Goal: Task Accomplishment & Management: Understand process/instructions

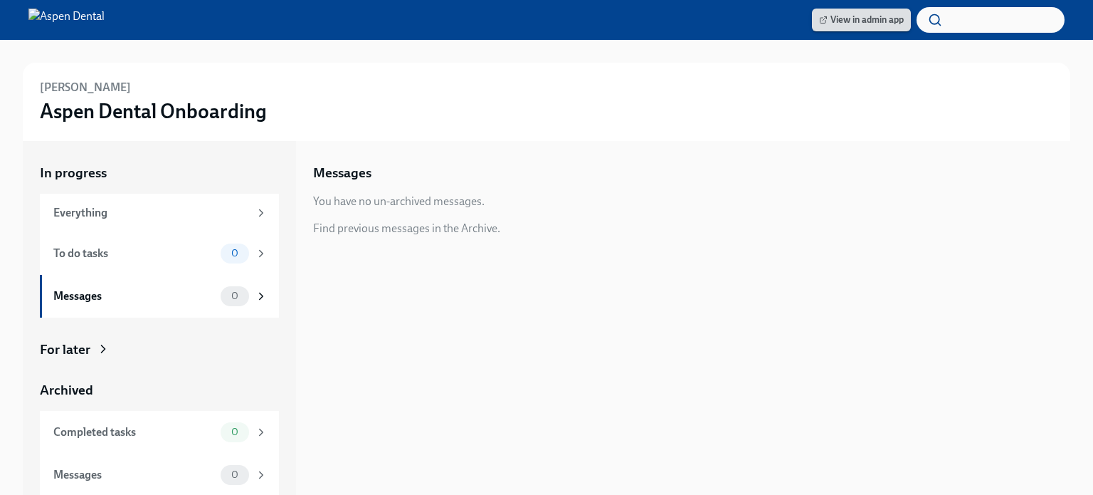
click at [844, 19] on span "View in admin app" at bounding box center [861, 20] width 85 height 14
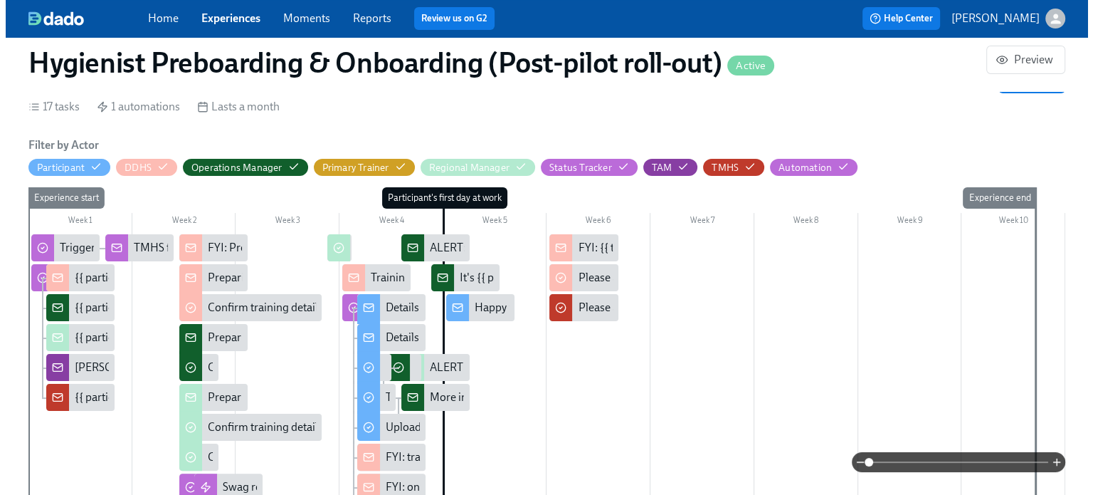
scroll to position [250, 0]
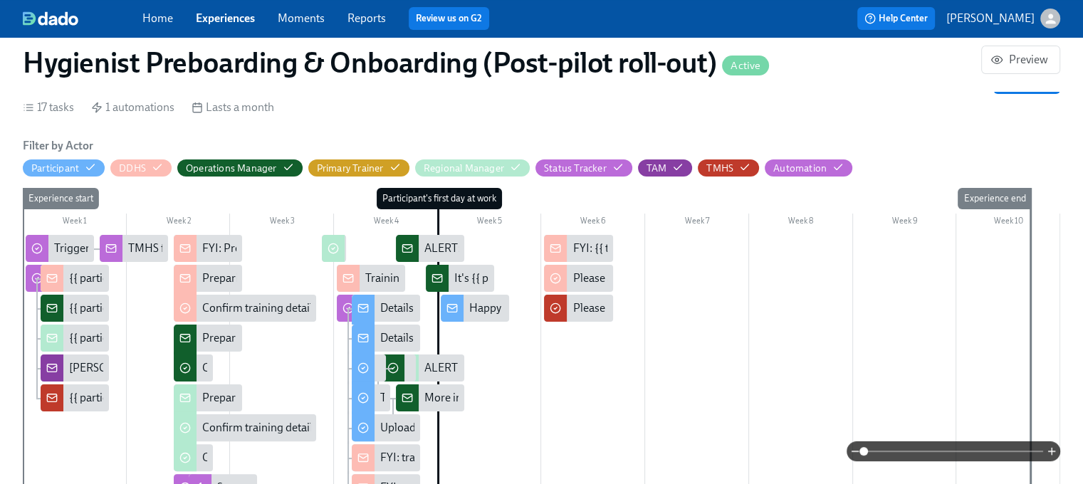
click at [78, 275] on div "{{ participant.fullName }} ({{ participant.locationCompany }}) has cleared thei…" at bounding box center [303, 279] width 468 height 16
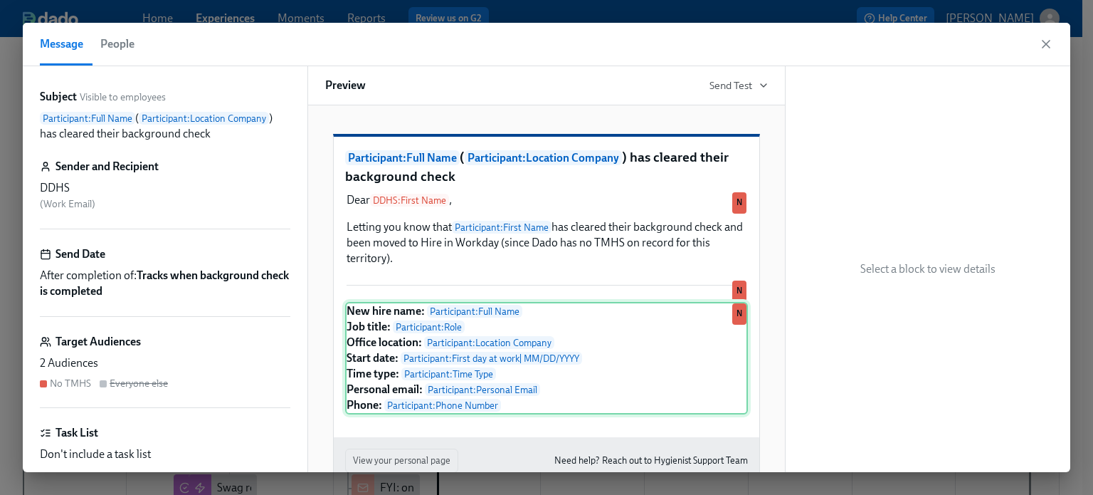
scroll to position [91, 0]
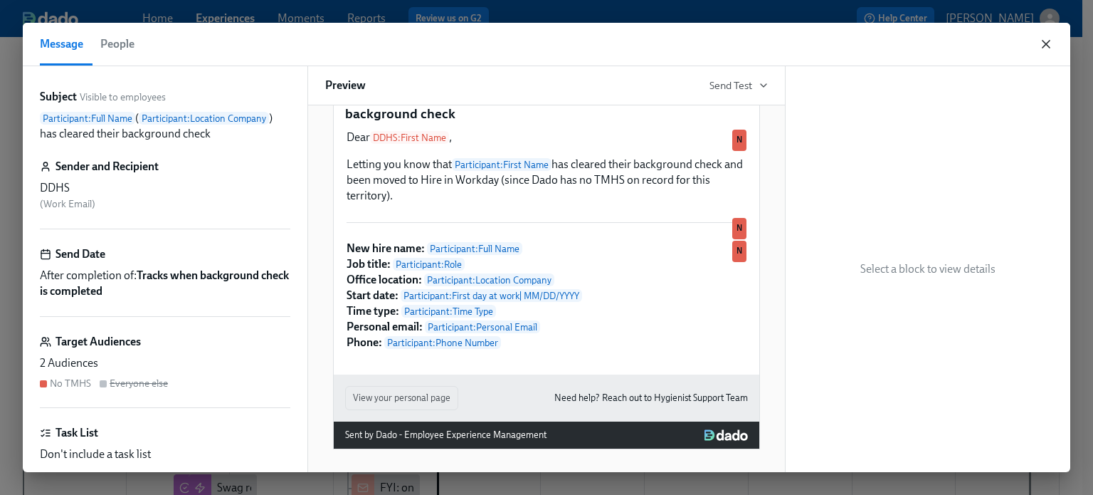
click at [1043, 45] on icon "button" at bounding box center [1046, 44] width 14 height 14
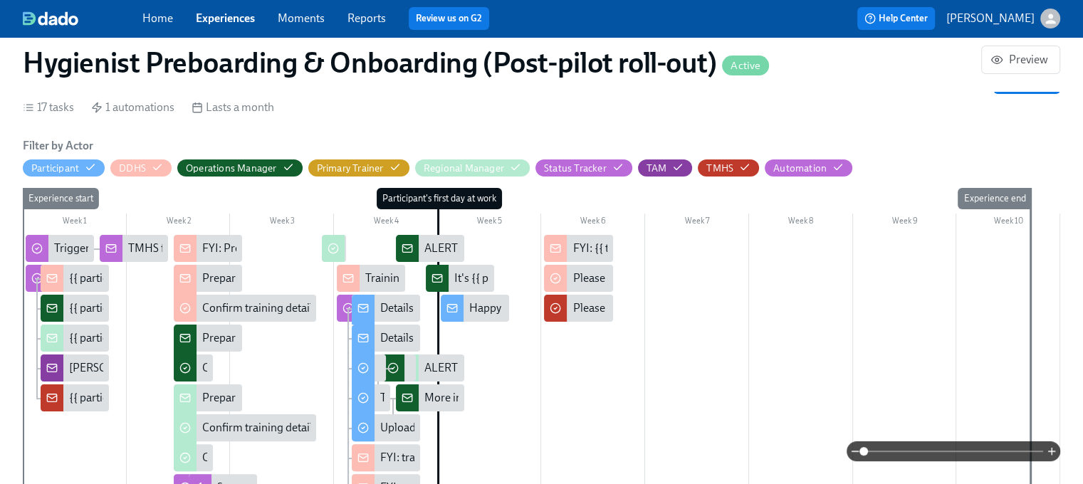
click at [234, 335] on div "Preparing for {{ participant.fullName }}'s start ({{ participant.startDate | MM…" at bounding box center [417, 338] width 430 height 16
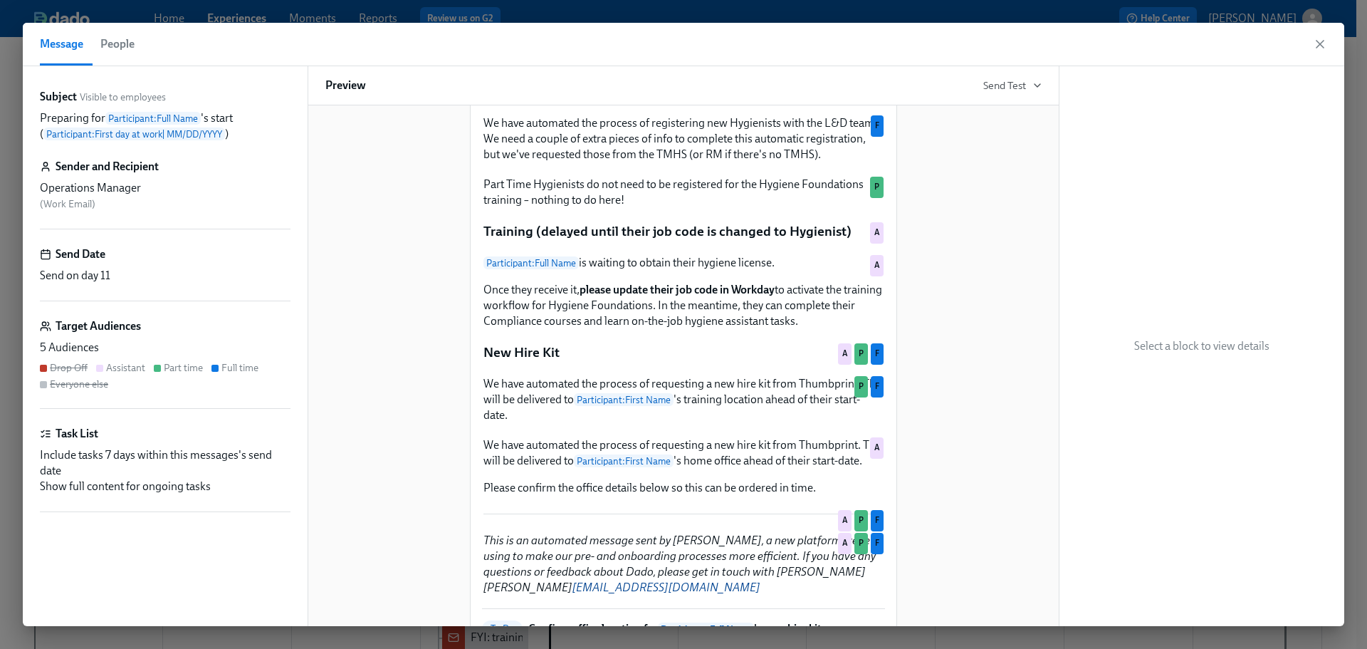
scroll to position [356, 0]
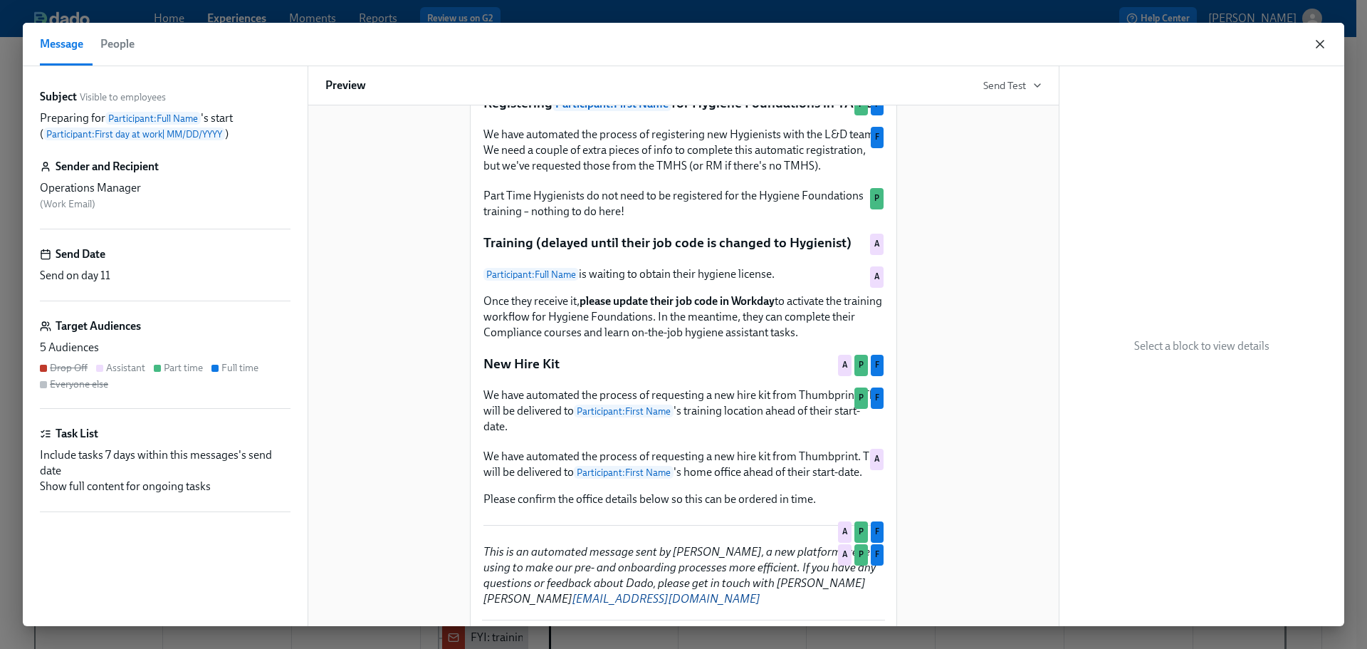
click at [1093, 44] on icon "button" at bounding box center [1320, 44] width 14 height 14
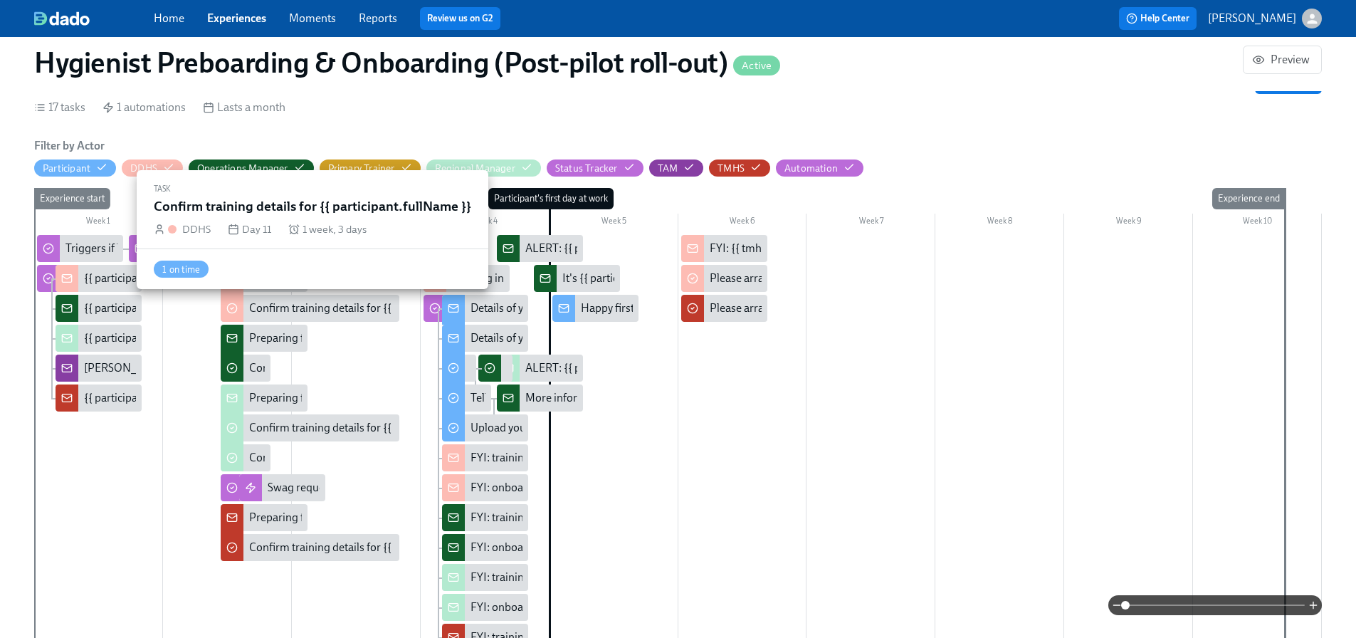
click at [308, 308] on div "Confirm training details for {{ participant.fullName }}" at bounding box center [377, 308] width 256 height 16
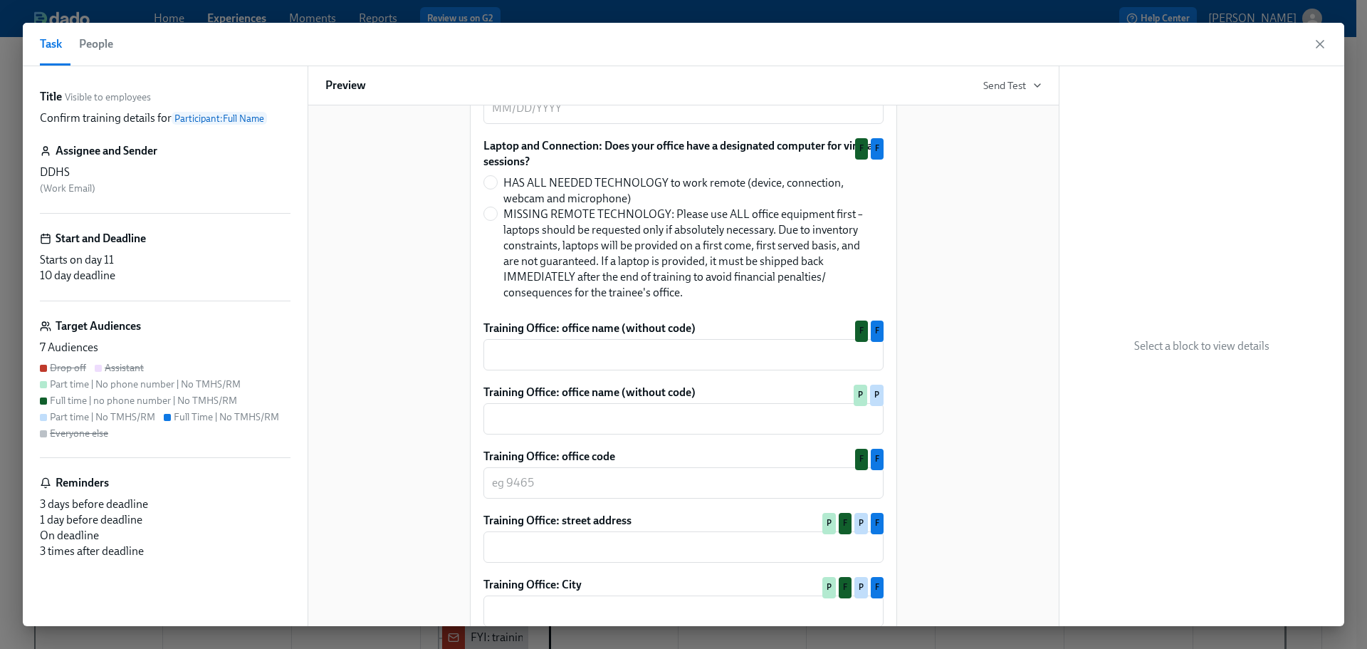
scroll to position [783, 0]
click at [1093, 40] on icon "button" at bounding box center [1320, 44] width 14 height 14
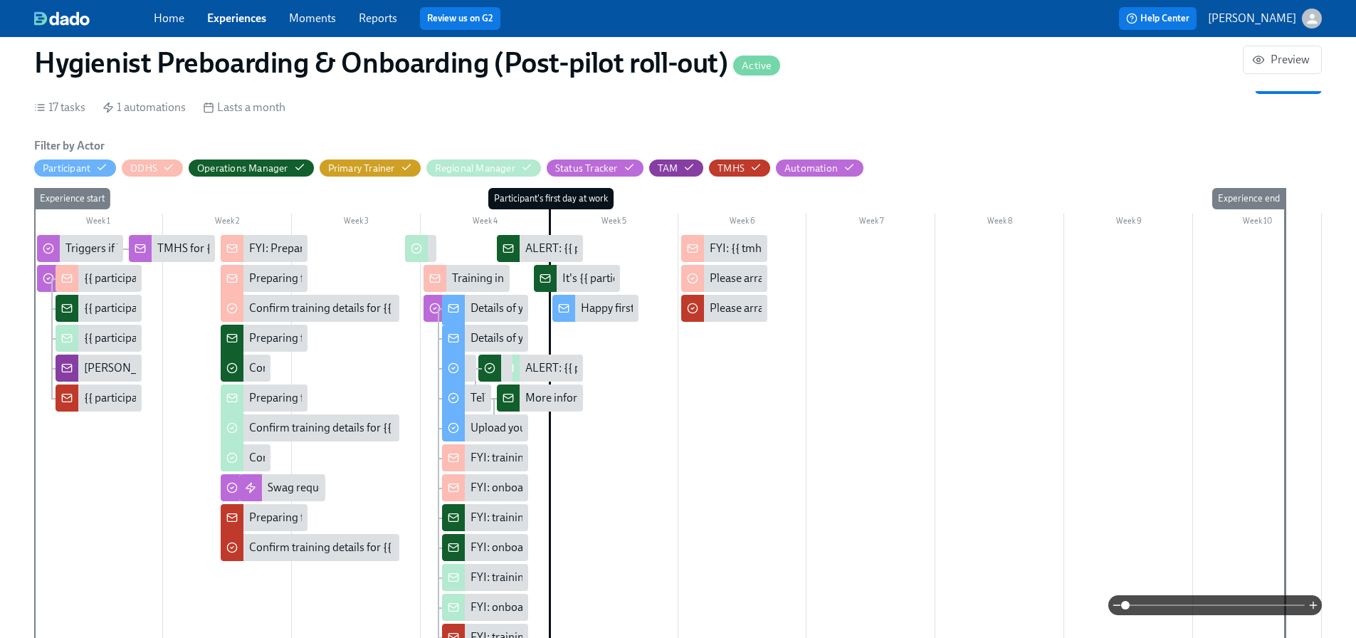
click at [609, 308] on div "Happy first day!" at bounding box center [619, 308] width 76 height 16
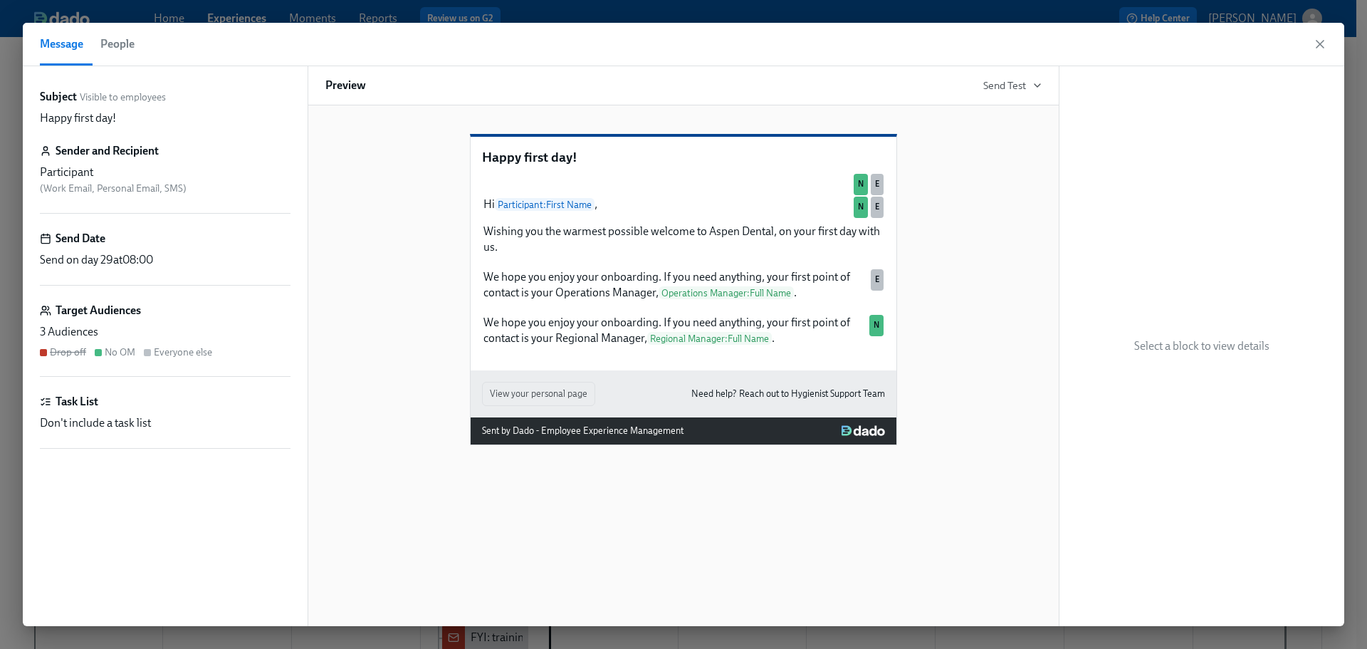
click at [1093, 47] on icon "button" at bounding box center [1320, 44] width 14 height 14
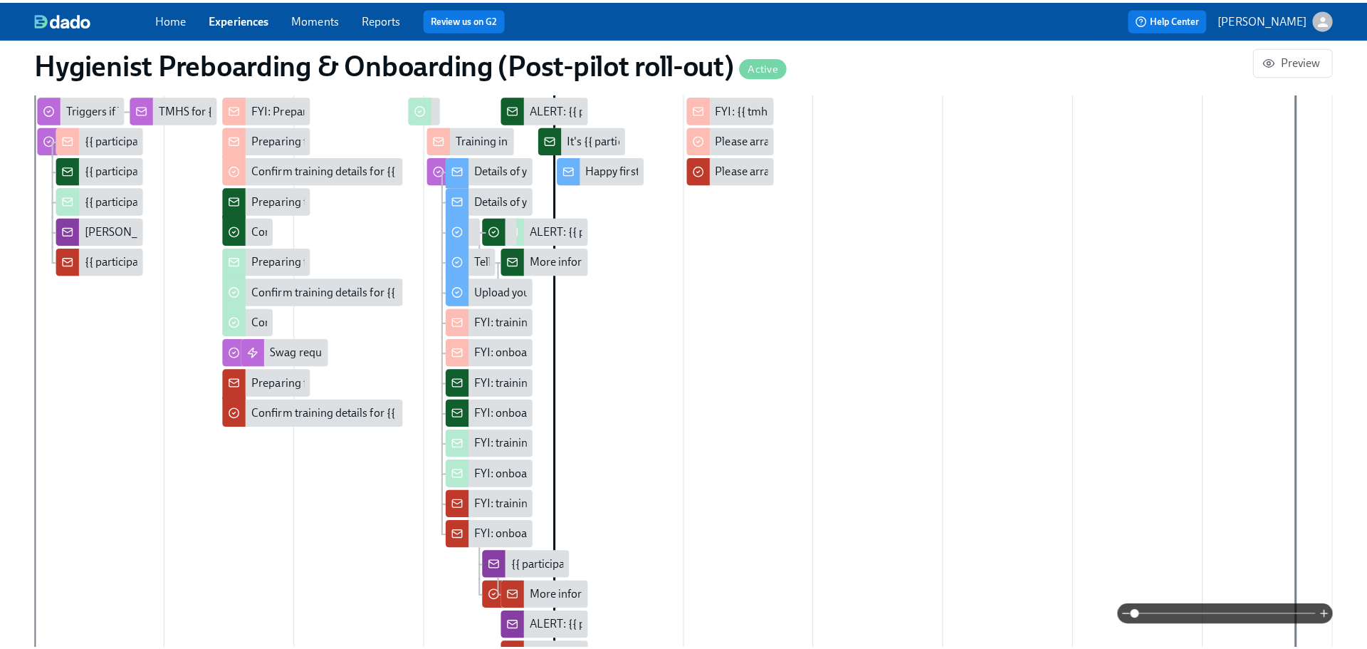
scroll to position [392, 0]
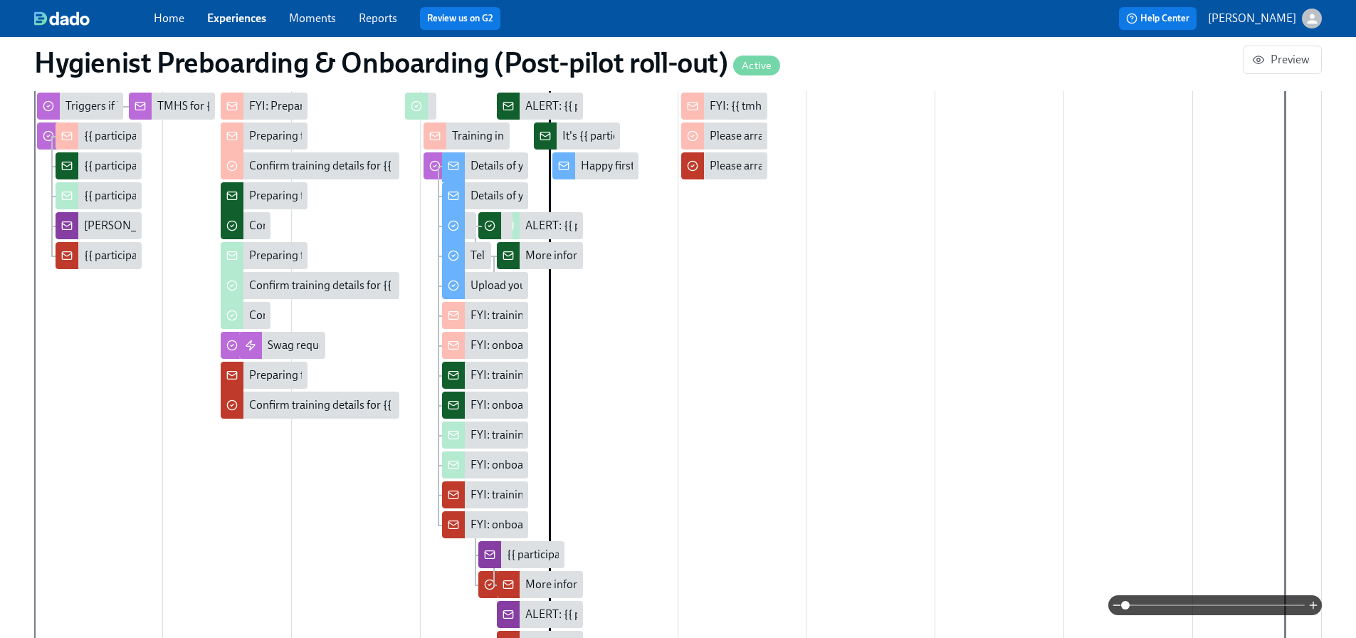
click at [484, 372] on div "FYI: training details sent to new Hygienist {{ participant.fullName }} (startin…" at bounding box center [757, 375] width 572 height 16
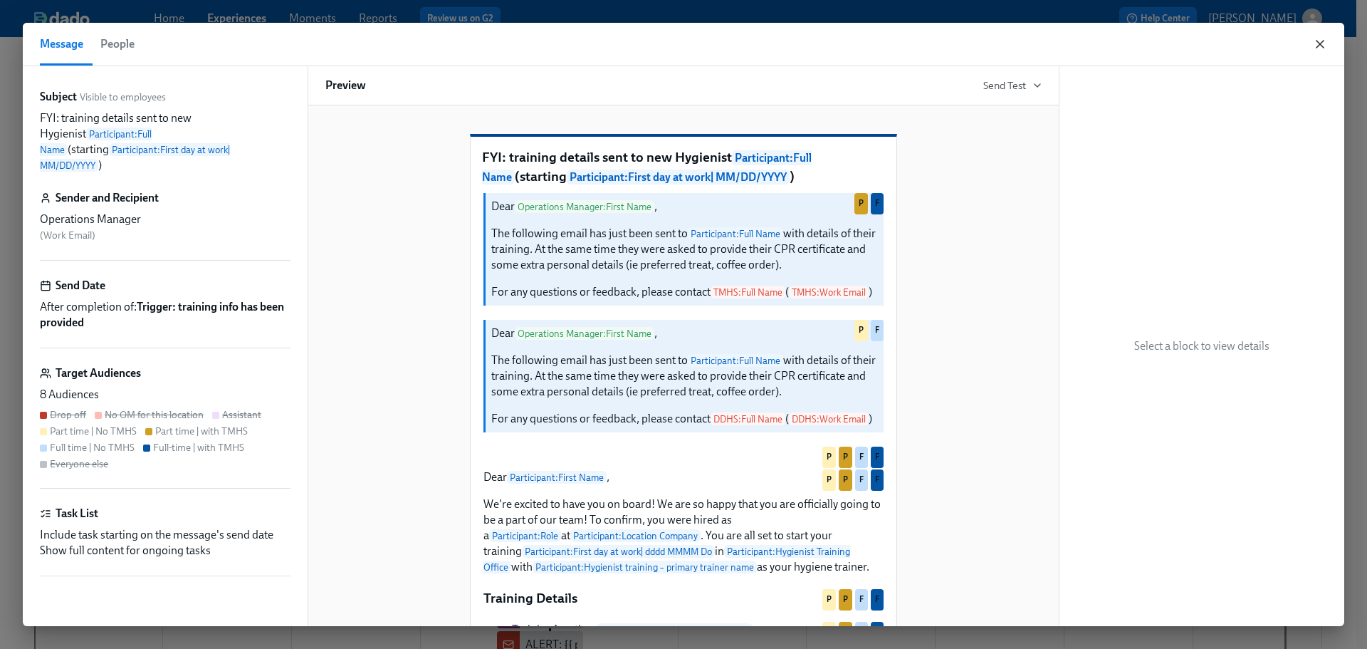
click at [1093, 46] on icon "button" at bounding box center [1320, 44] width 14 height 14
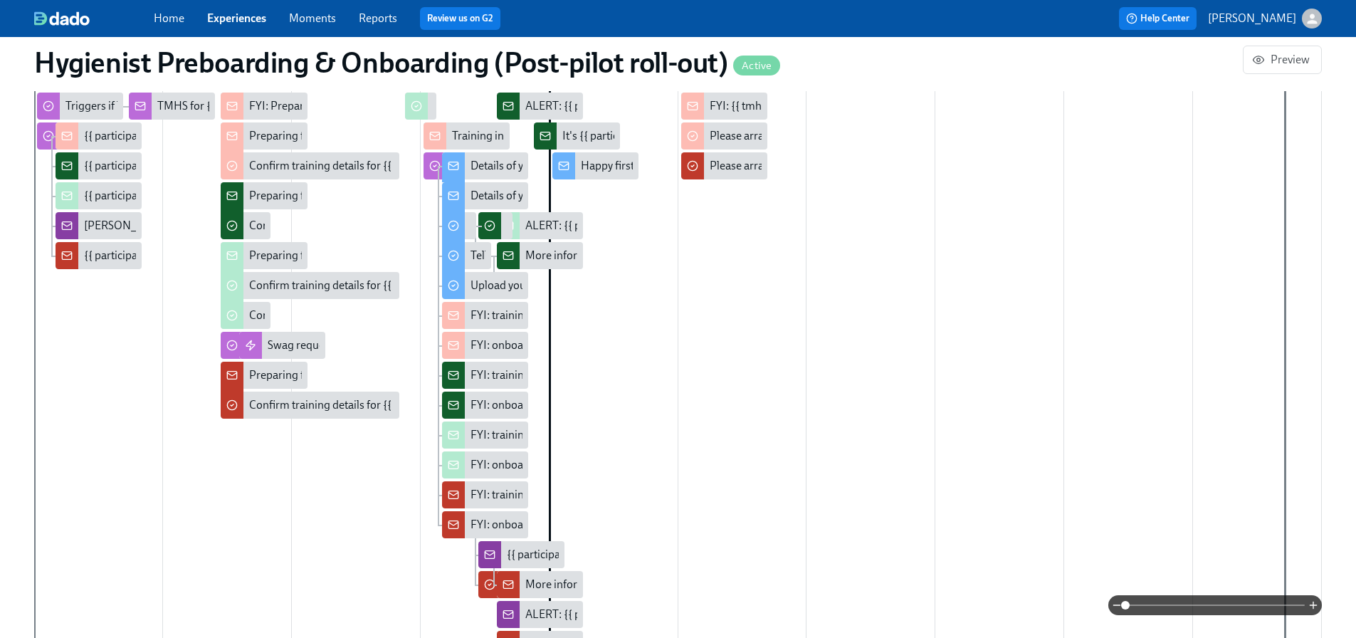
click at [509, 346] on div "FYI: onboarding details sent to new Hygiene Assistant {{ participant.fullName }…" at bounding box center [851, 345] width 760 height 16
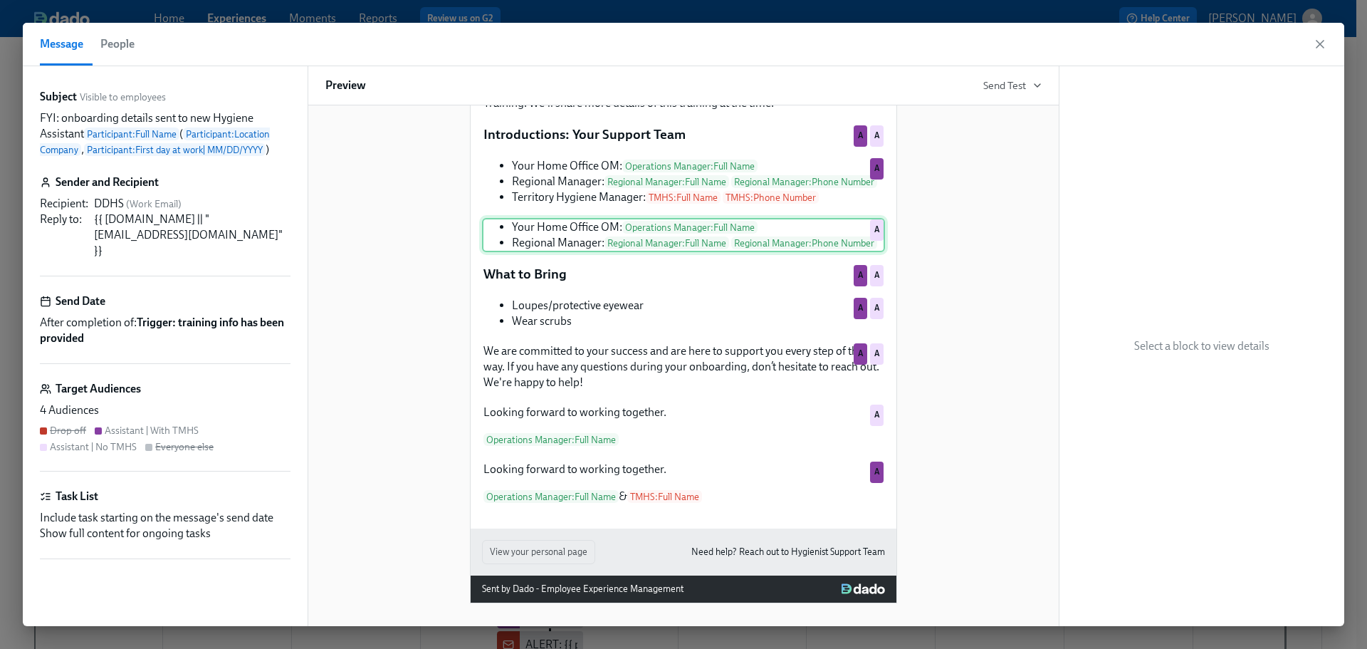
scroll to position [779, 0]
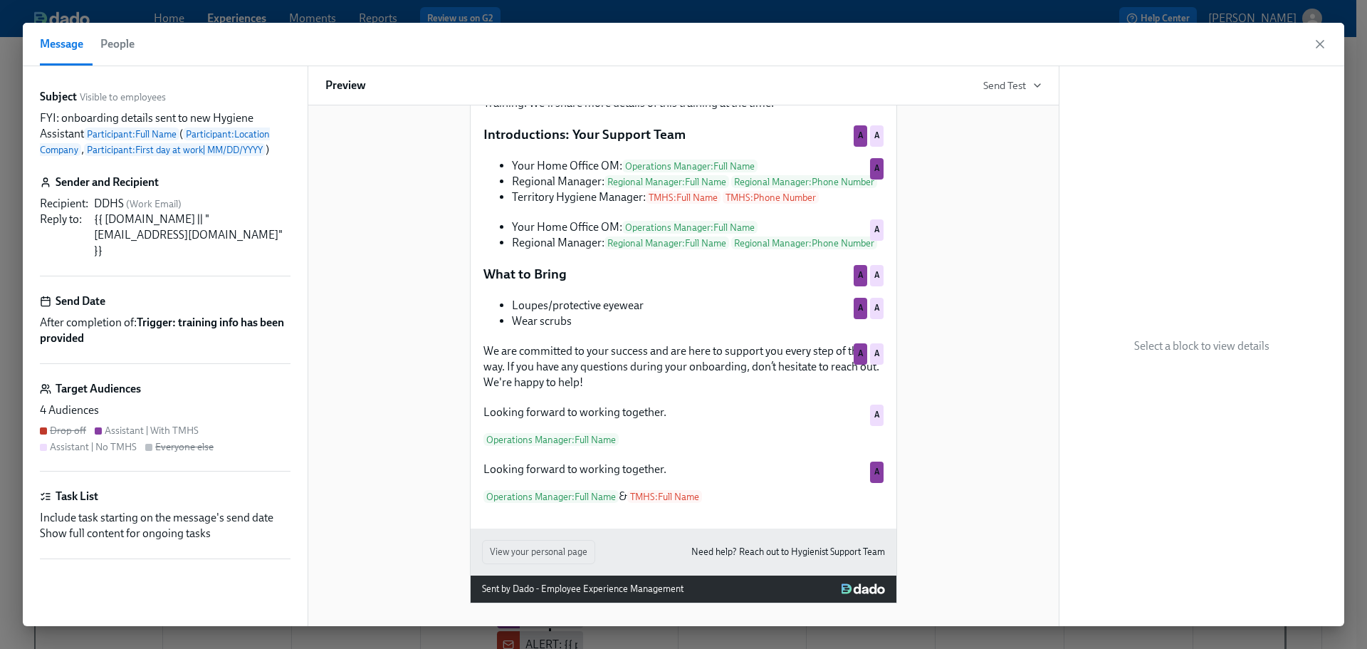
drag, startPoint x: 1316, startPoint y: 40, endPoint x: 746, endPoint y: 368, distance: 657.9
click at [1093, 40] on icon "button" at bounding box center [1320, 44] width 14 height 14
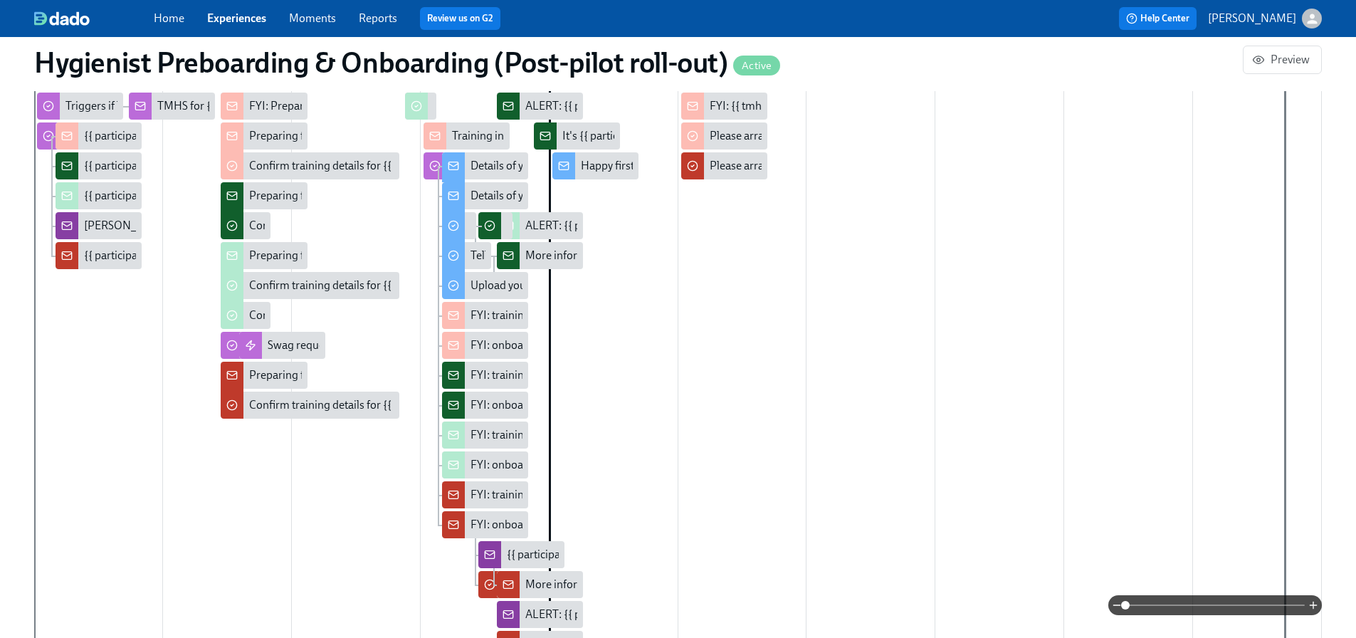
click at [503, 309] on div "FYI: training details sent to new Hygienist {{ participant.fullName }} ({{ part…" at bounding box center [821, 316] width 701 height 16
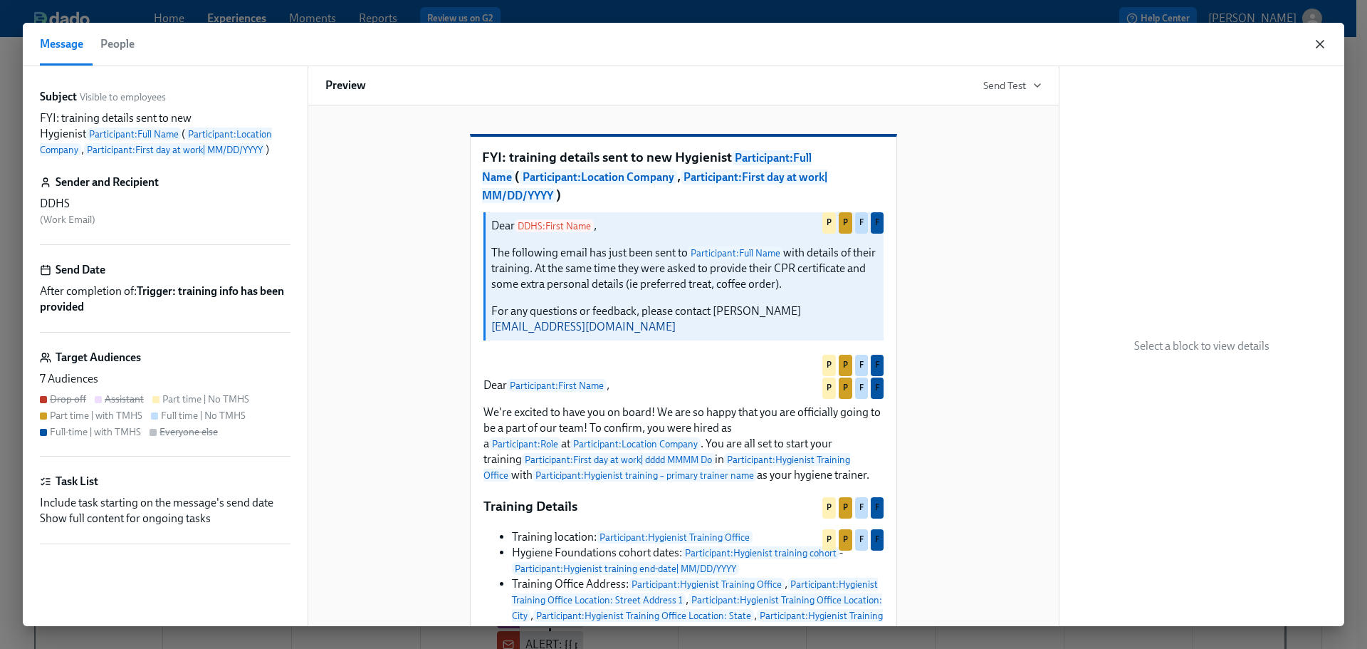
click at [1093, 47] on icon "button" at bounding box center [1319, 44] width 7 height 7
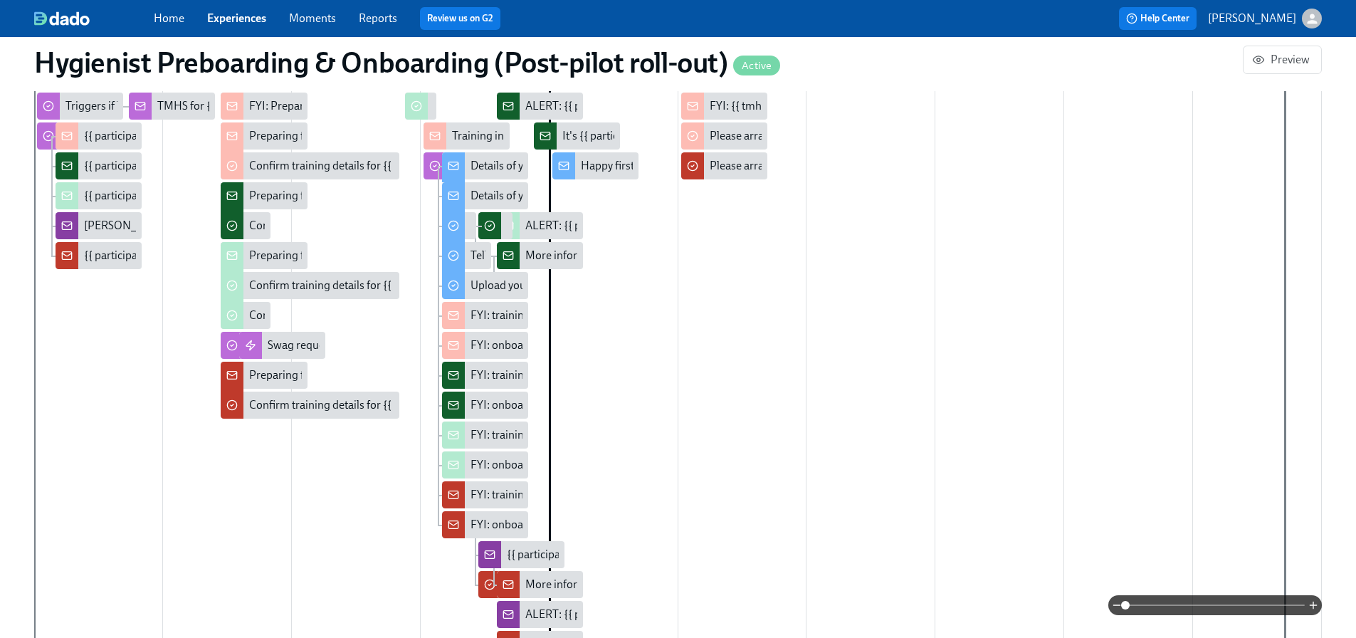
click at [500, 168] on div "Details of your training at [GEOGRAPHIC_DATA]" at bounding box center [588, 166] width 235 height 16
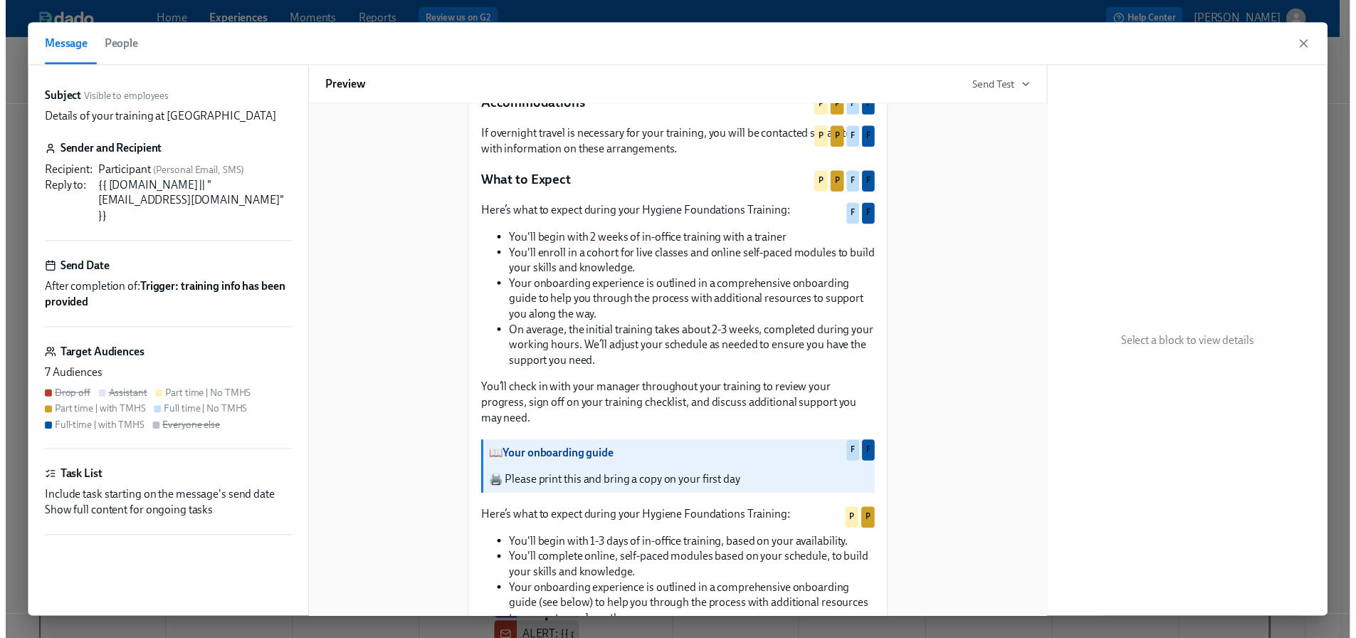
scroll to position [712, 0]
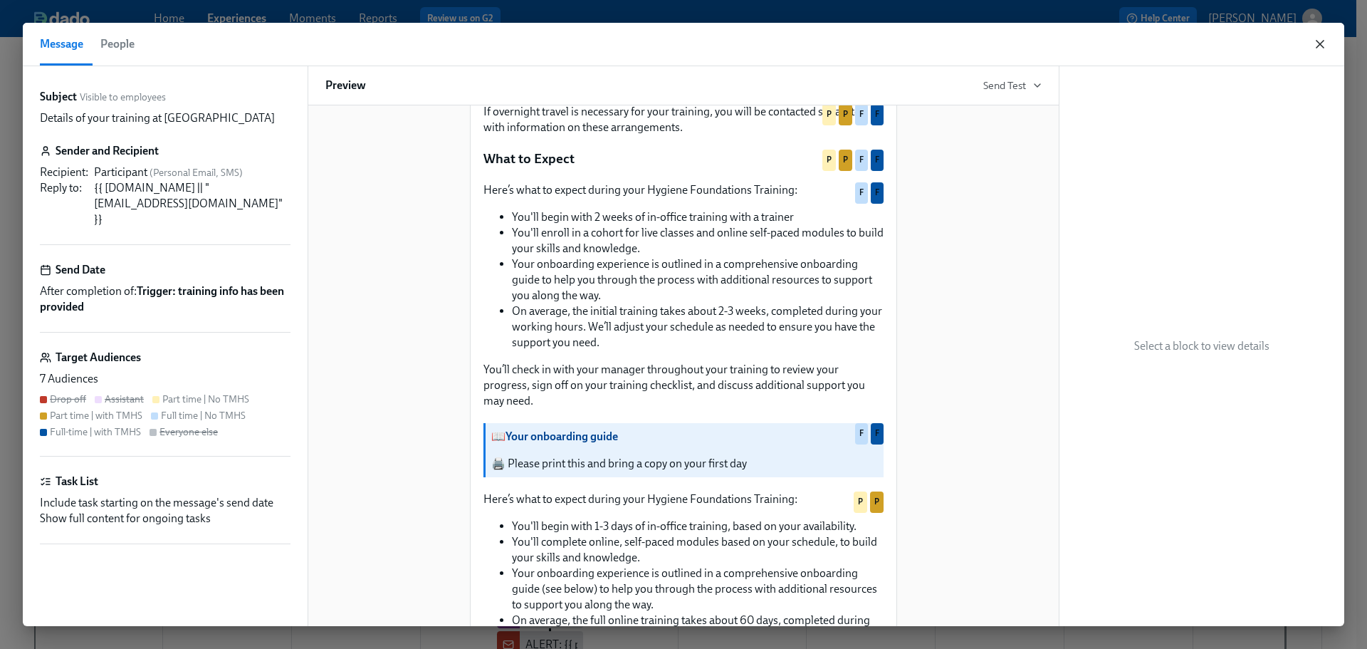
click at [1093, 43] on icon "button" at bounding box center [1319, 44] width 7 height 7
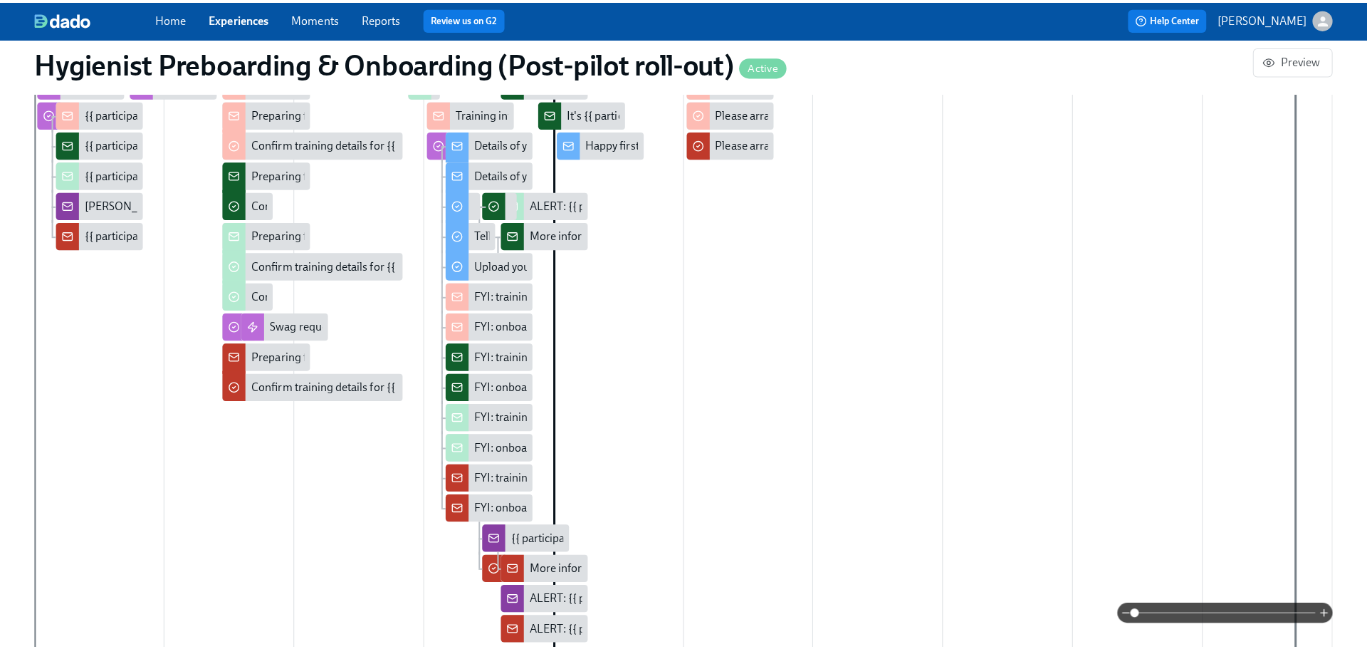
scroll to position [392, 0]
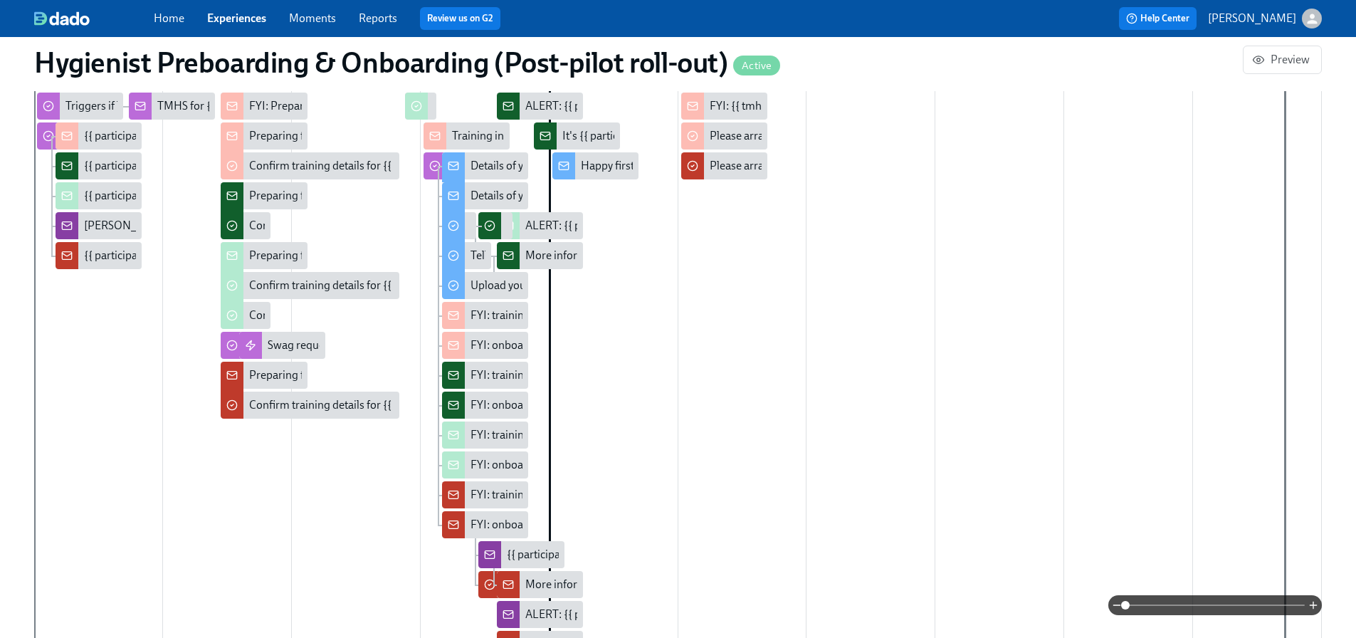
click at [498, 372] on div "FYI: training details sent to new Hygienist {{ participant.fullName }} (startin…" at bounding box center [757, 375] width 572 height 16
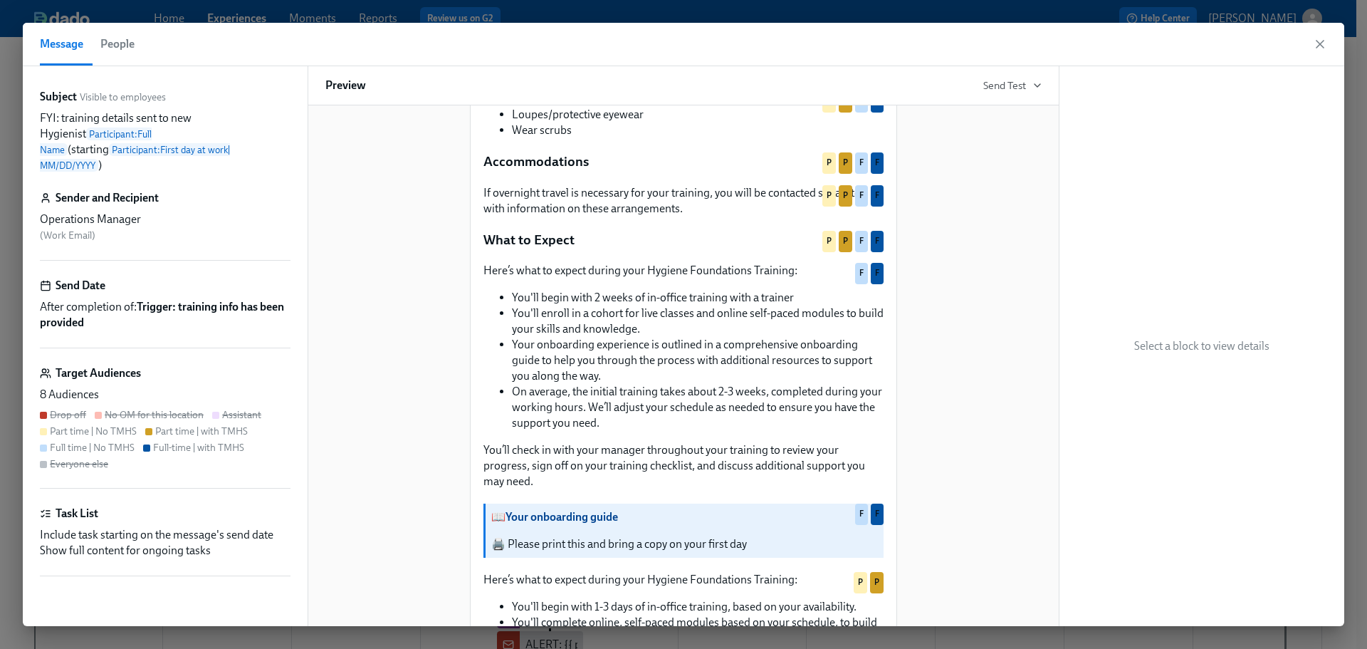
scroll to position [903, 0]
click at [1093, 39] on icon "button" at bounding box center [1320, 44] width 14 height 14
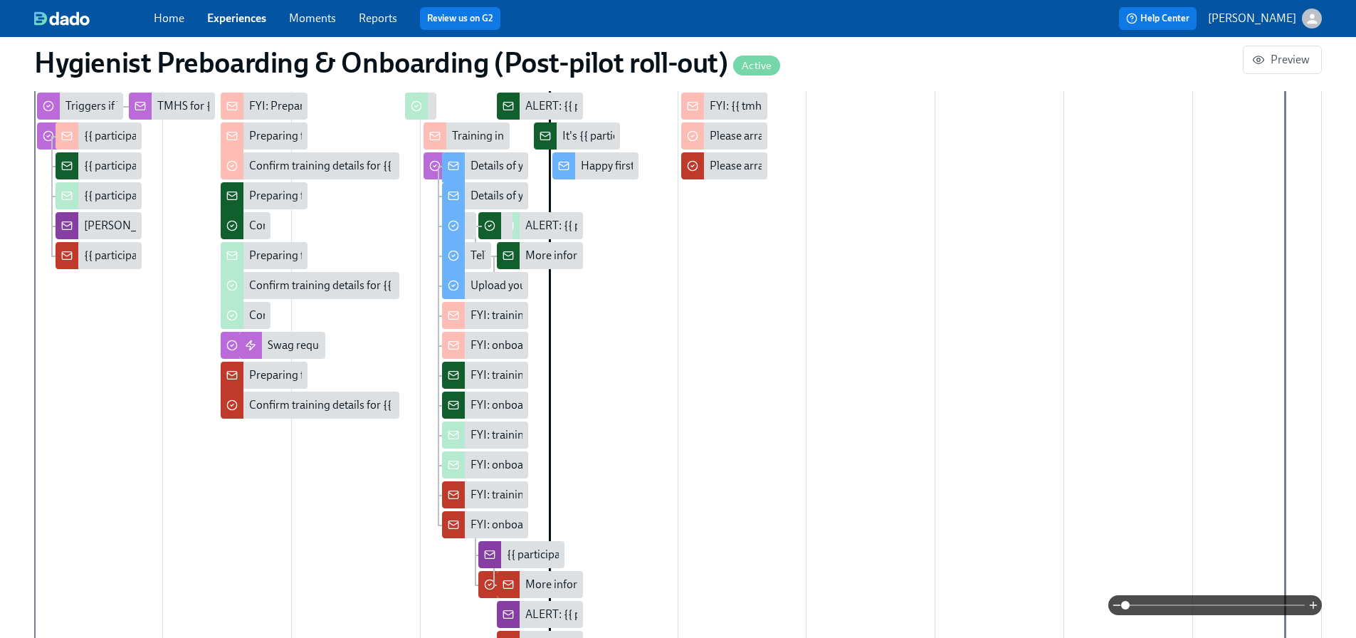
click at [275, 265] on div "Preparing for {{ participant.fullName }}'s start ({{ participant.startDate | MM…" at bounding box center [264, 255] width 86 height 27
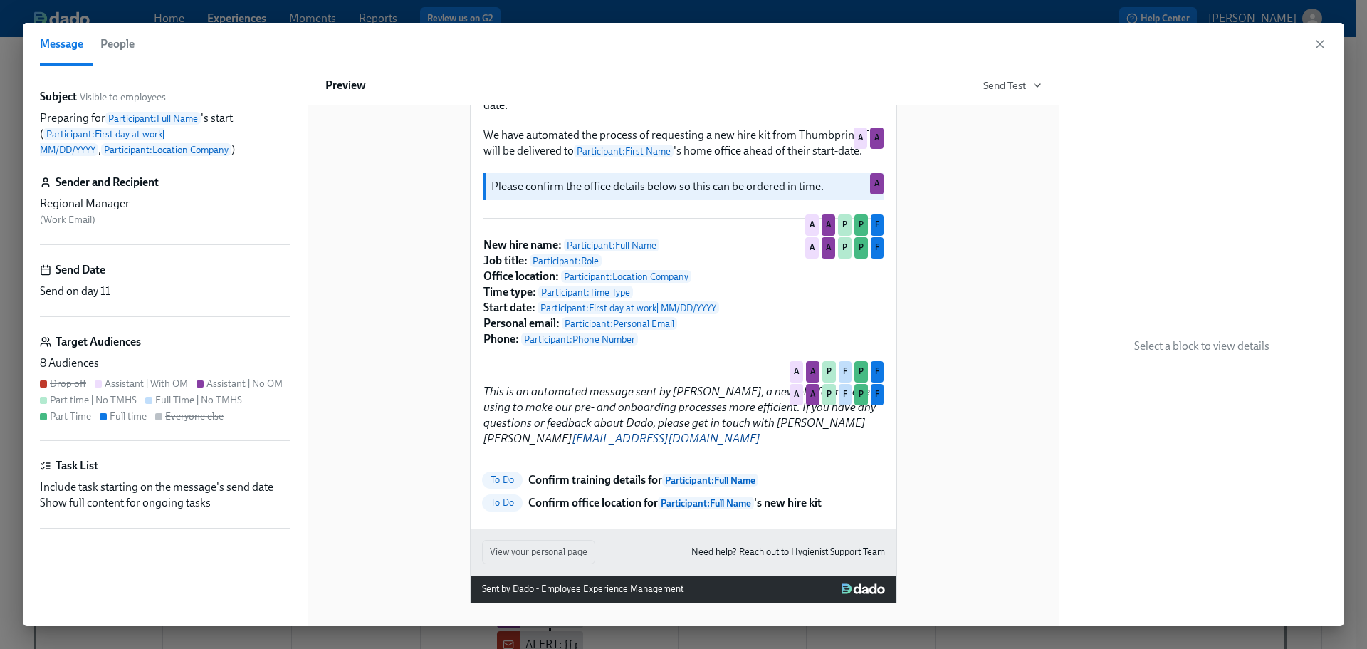
scroll to position [841, 0]
click at [1093, 43] on icon "button" at bounding box center [1320, 44] width 14 height 14
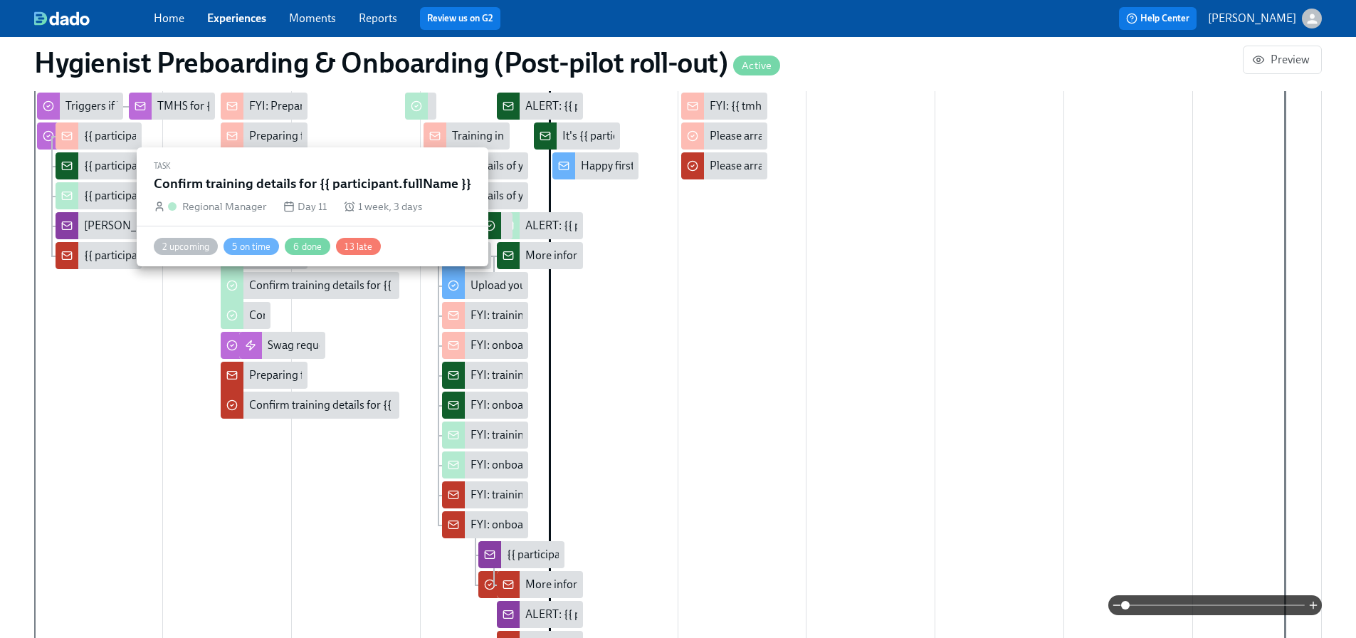
click at [285, 289] on div "Confirm training details for {{ participant.fullName }}" at bounding box center [377, 286] width 256 height 16
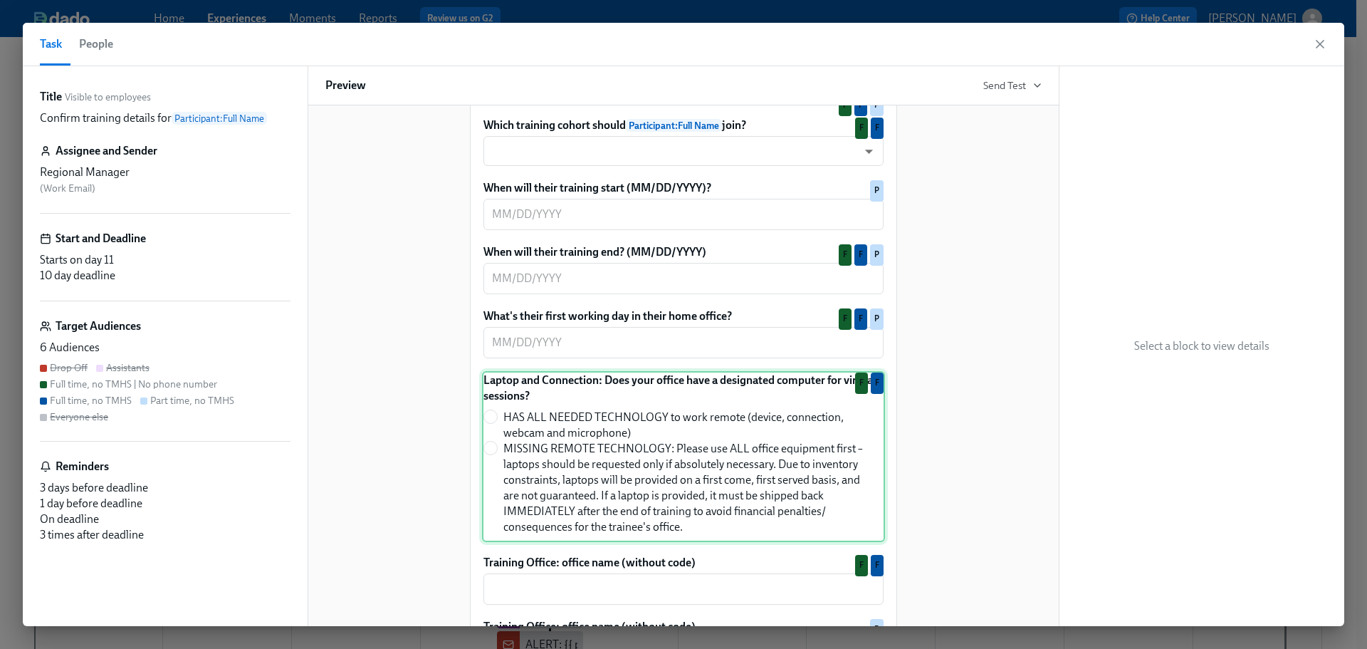
scroll to position [545, 0]
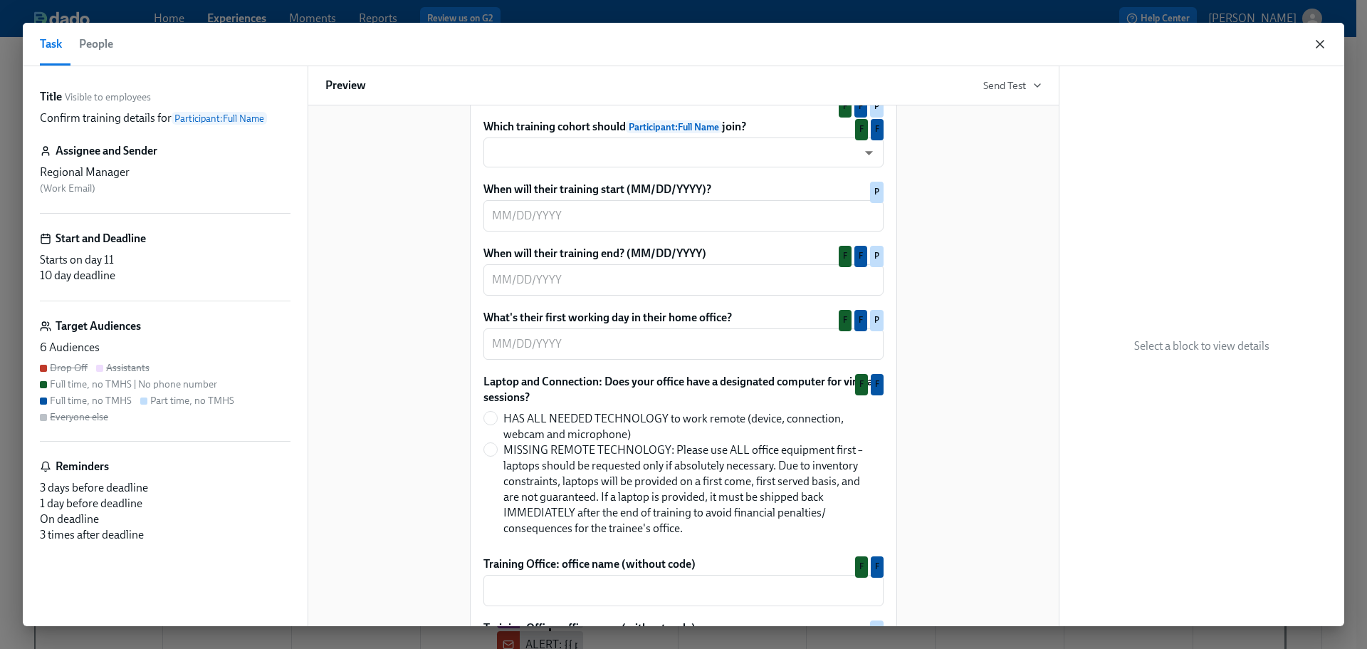
click at [1093, 41] on icon "button" at bounding box center [1320, 44] width 14 height 14
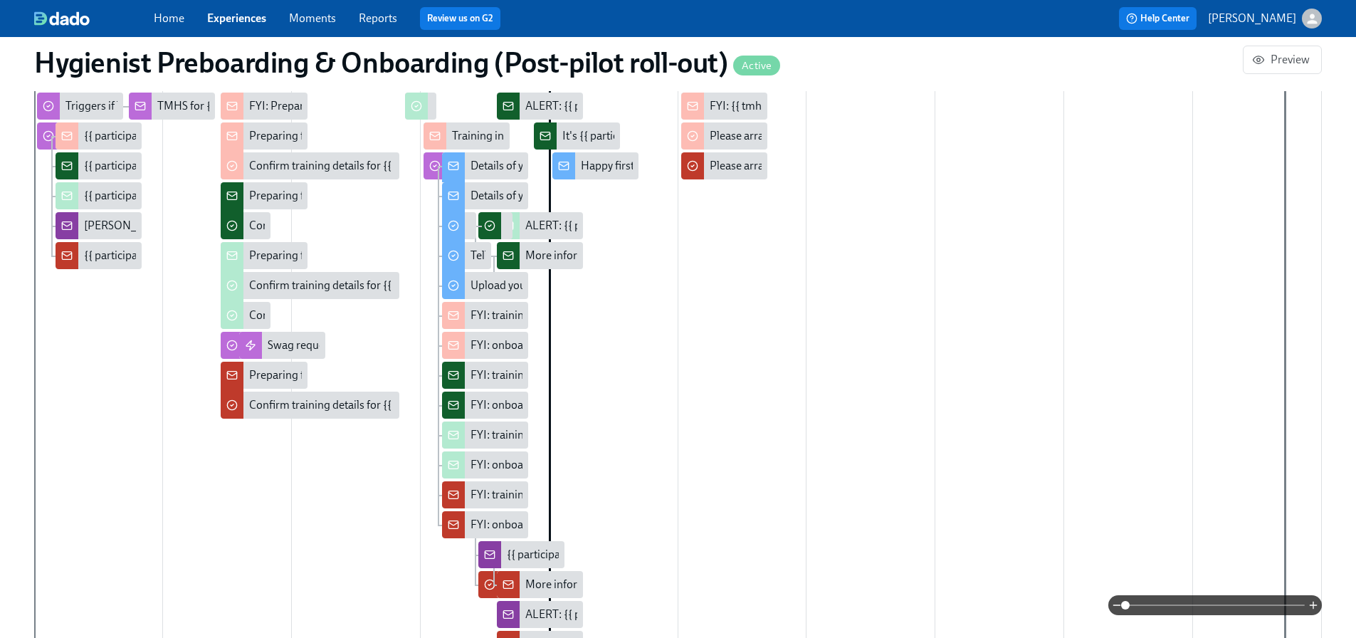
click at [103, 223] on div "[PERSON_NAME], RM & TMHS notified about {{ participant.fullName }} passing back…" at bounding box center [324, 226] width 480 height 16
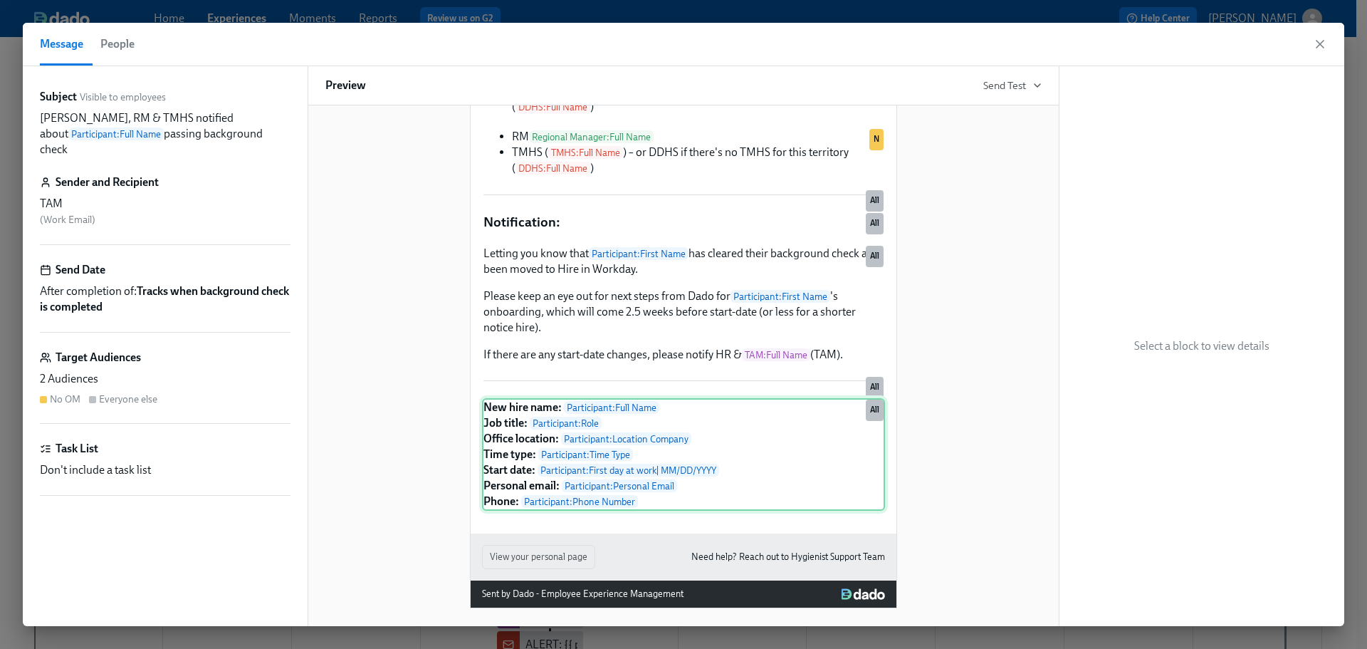
scroll to position [243, 0]
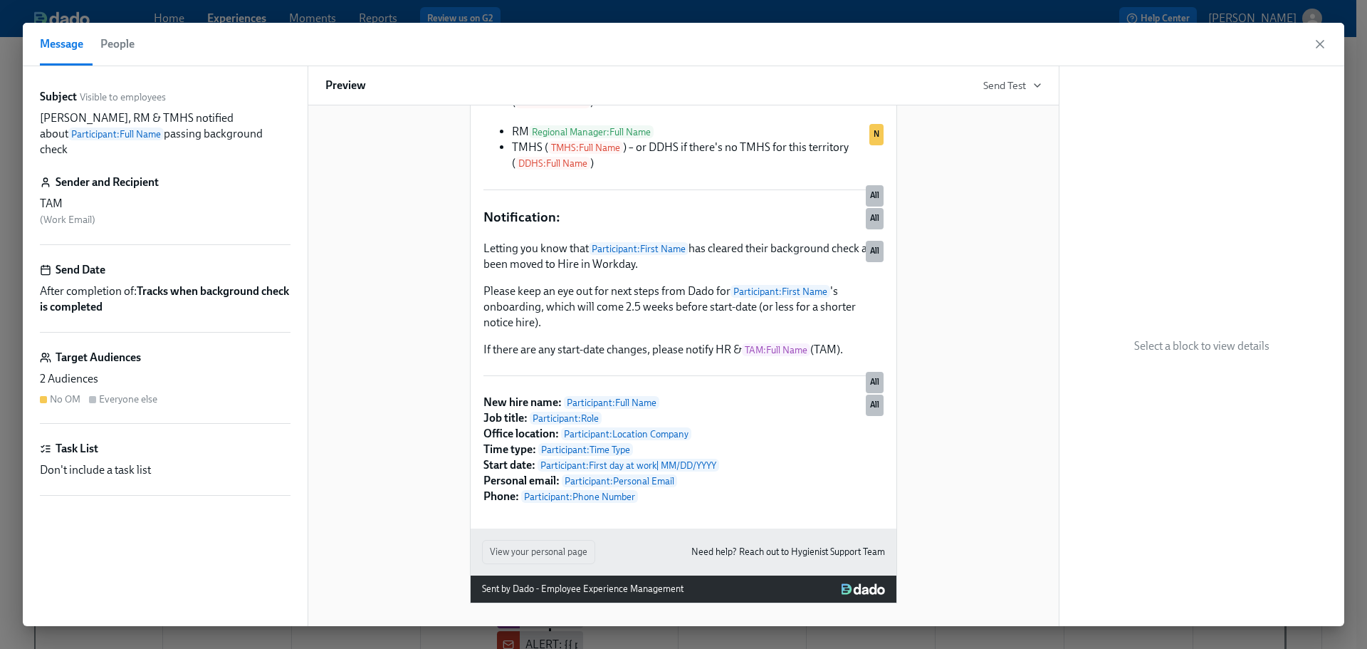
click at [1093, 43] on icon "button" at bounding box center [1320, 44] width 14 height 14
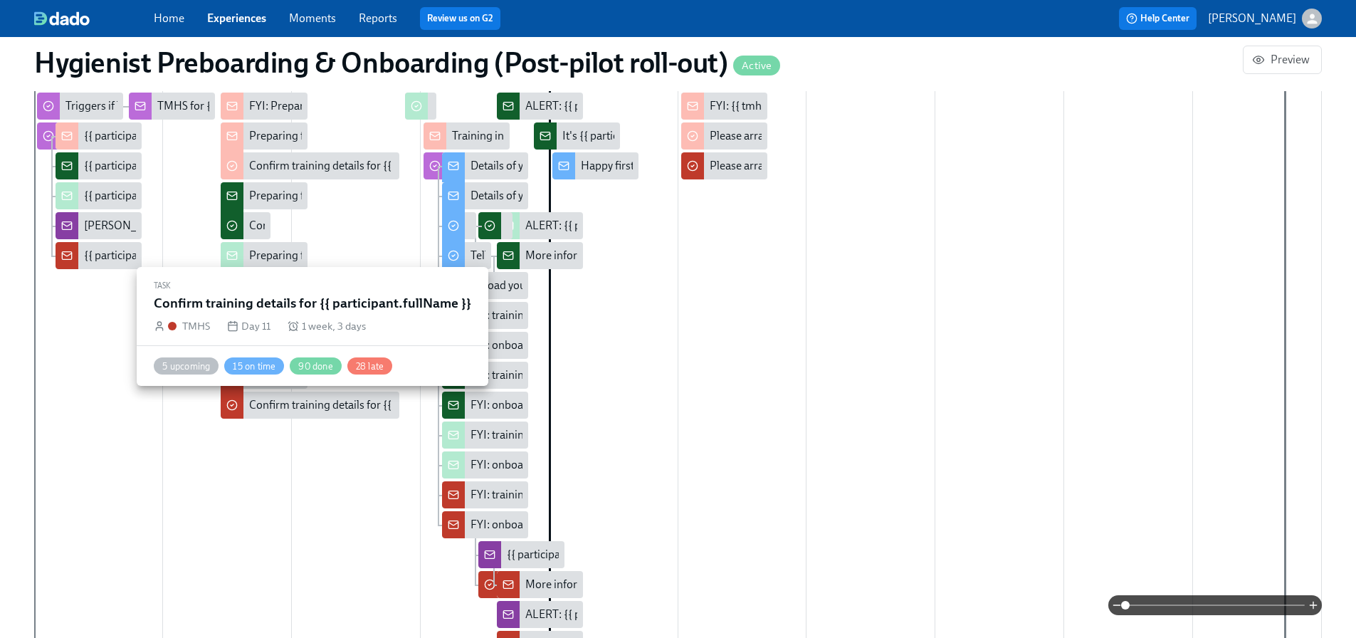
click at [284, 417] on div "Confirm training details for {{ participant.fullName }}" at bounding box center [310, 405] width 178 height 27
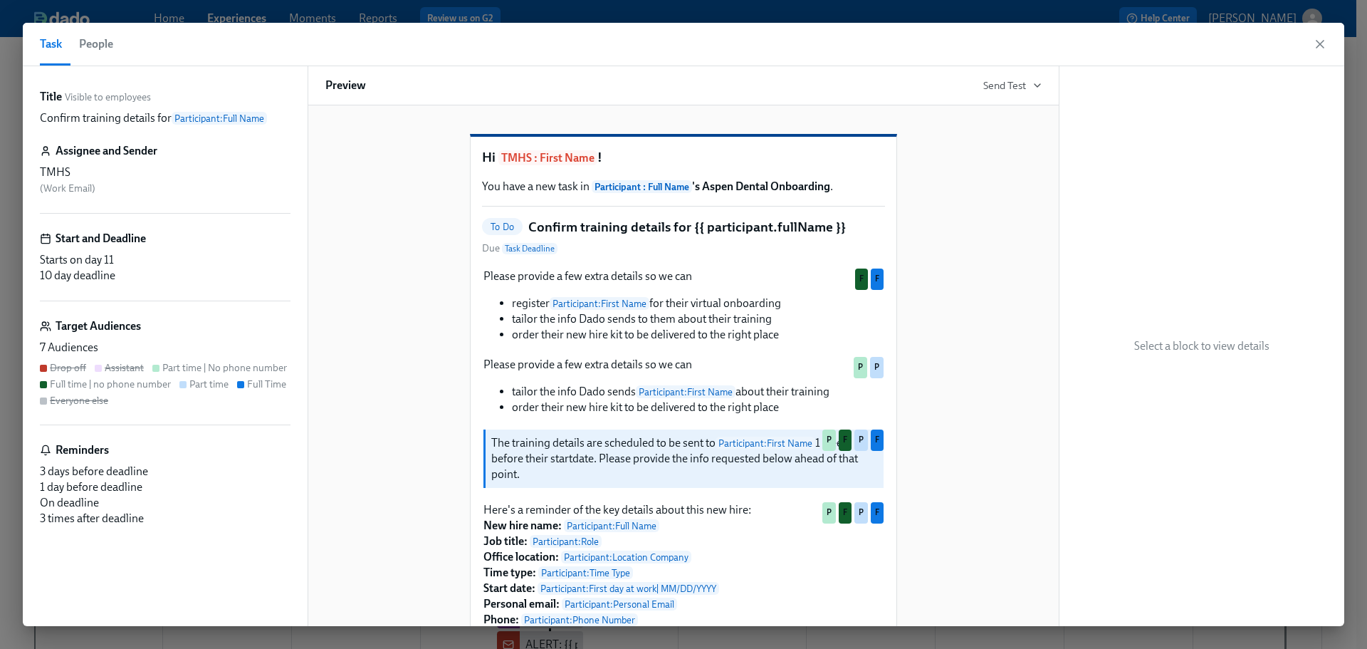
click at [290, 411] on div "Target Audiences 7 Audiences Drop off Assistant Part time | No phone number Ful…" at bounding box center [165, 371] width 251 height 107
click at [1093, 41] on icon "button" at bounding box center [1319, 44] width 7 height 7
